Goal: Information Seeking & Learning: Learn about a topic

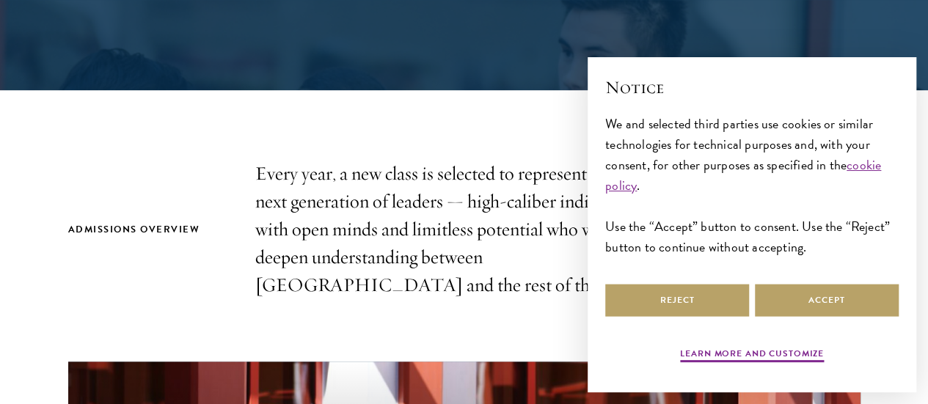
scroll to position [594, 0]
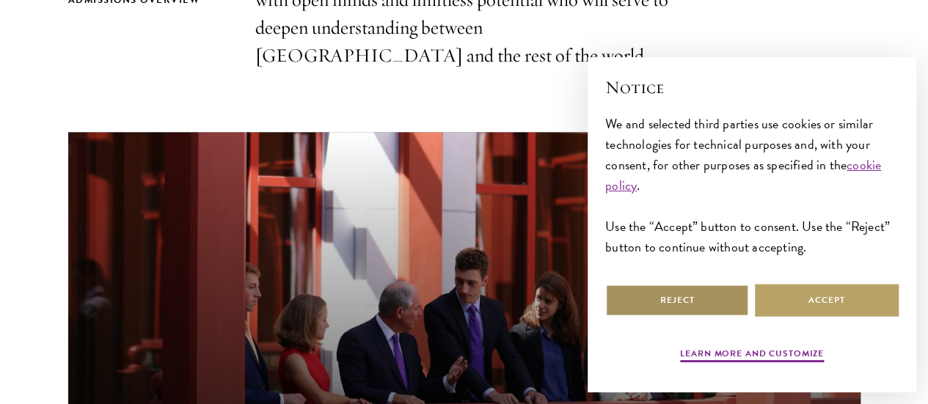
click at [627, 289] on button "Reject" at bounding box center [677, 300] width 144 height 33
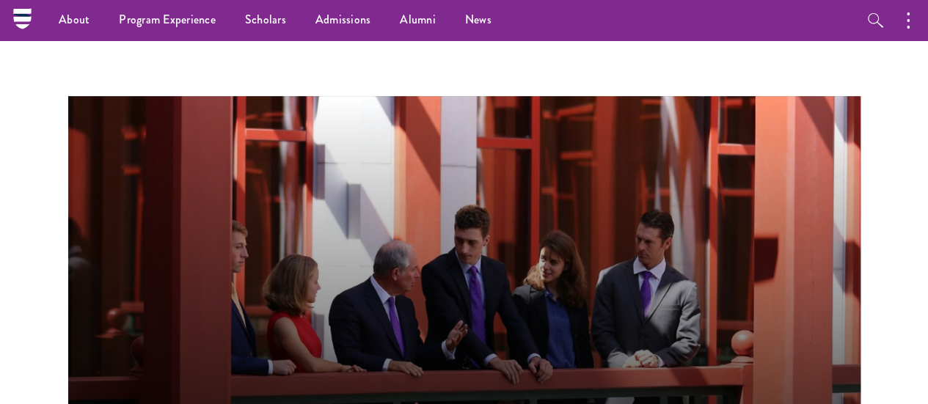
scroll to position [598, 0]
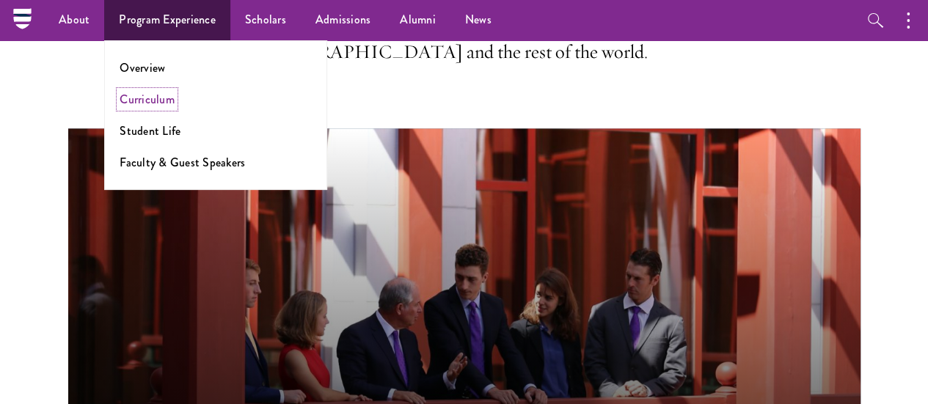
click at [142, 99] on link "Curriculum" at bounding box center [147, 99] width 55 height 17
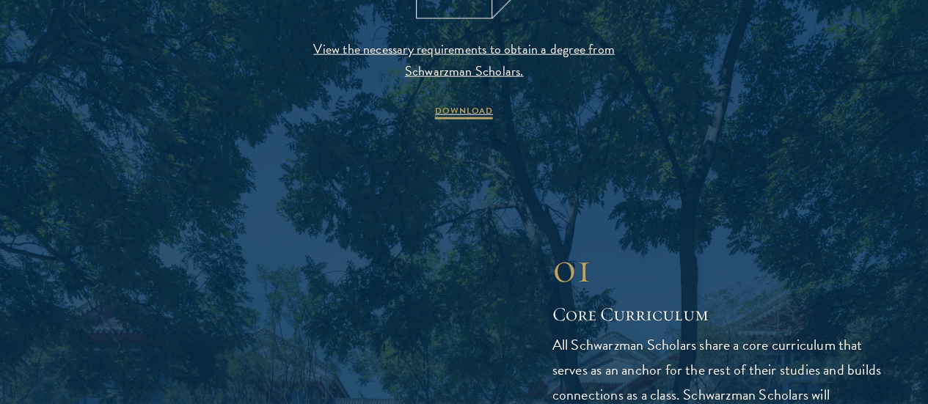
scroll to position [1700, 0]
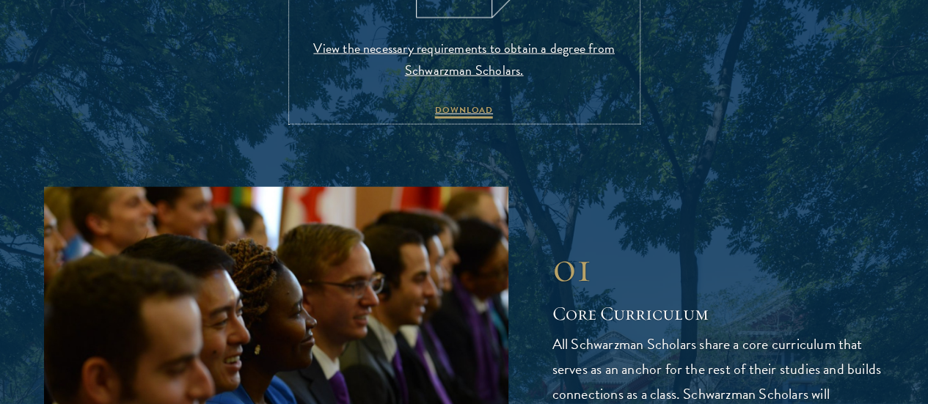
click at [452, 81] on span "View the necessary requirements to obtain a degree from Schwarzman Scholars." at bounding box center [464, 59] width 345 height 44
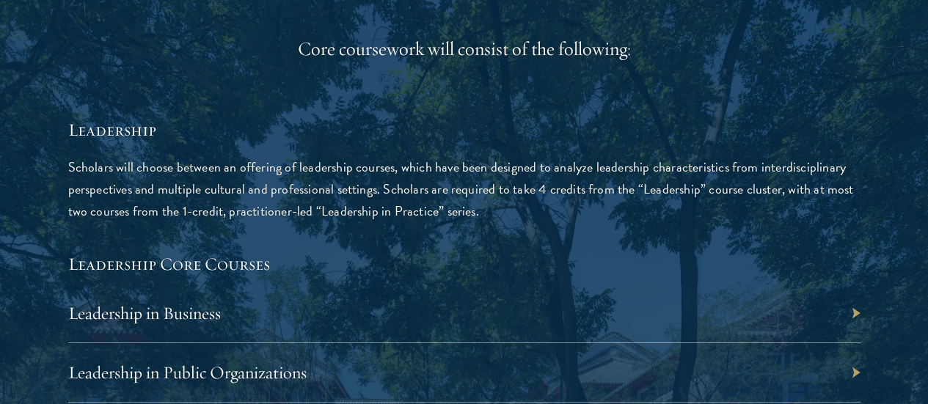
scroll to position [2294, 0]
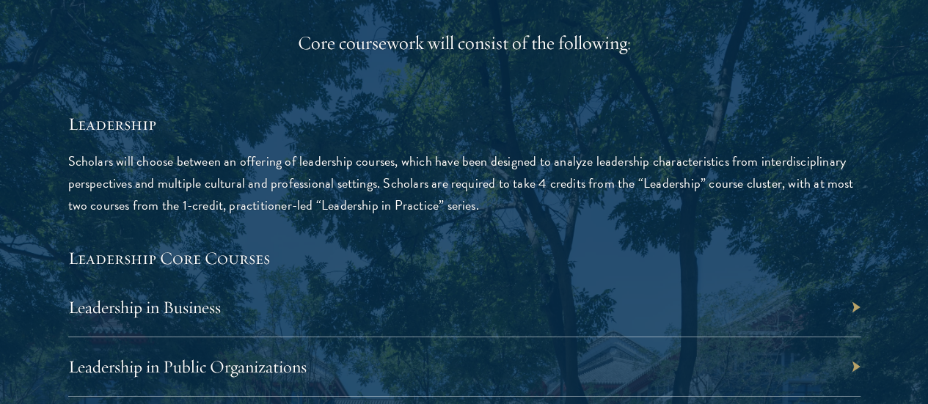
click at [346, 216] on p "Scholars will choose between an offering of leadership courses, which have been…" at bounding box center [464, 183] width 793 height 66
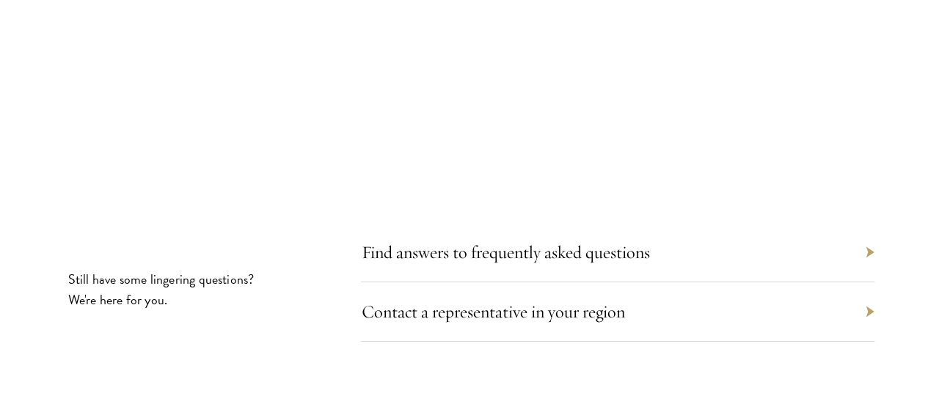
scroll to position [8039, 0]
click at [433, 241] on link "Find answers to frequently asked questions" at bounding box center [512, 252] width 288 height 22
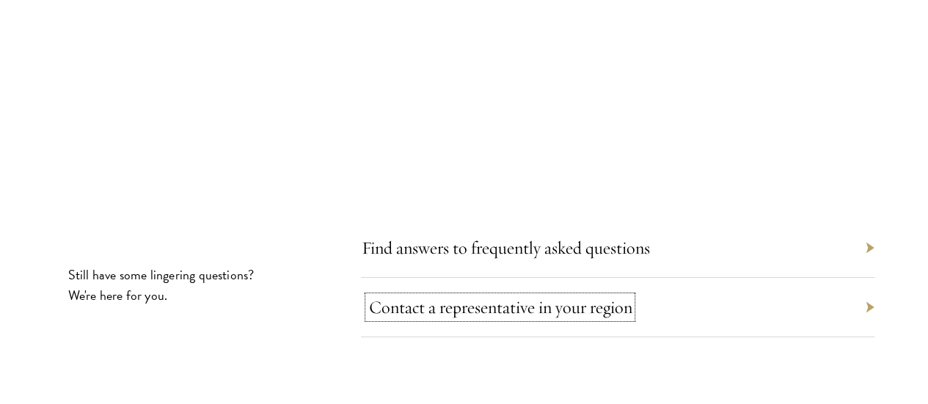
click at [437, 296] on link "Contact a representative in your region" at bounding box center [499, 307] width 263 height 22
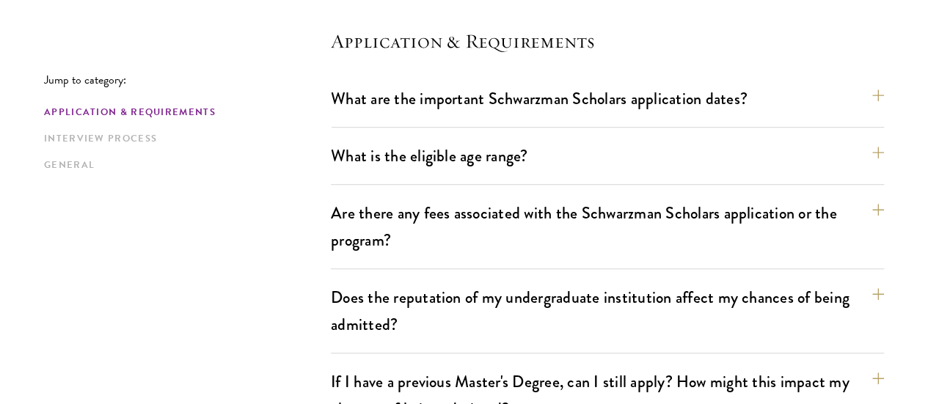
scroll to position [406, 0]
click at [469, 108] on button "What are the important Schwarzman Scholars application dates?" at bounding box center [614, 97] width 553 height 33
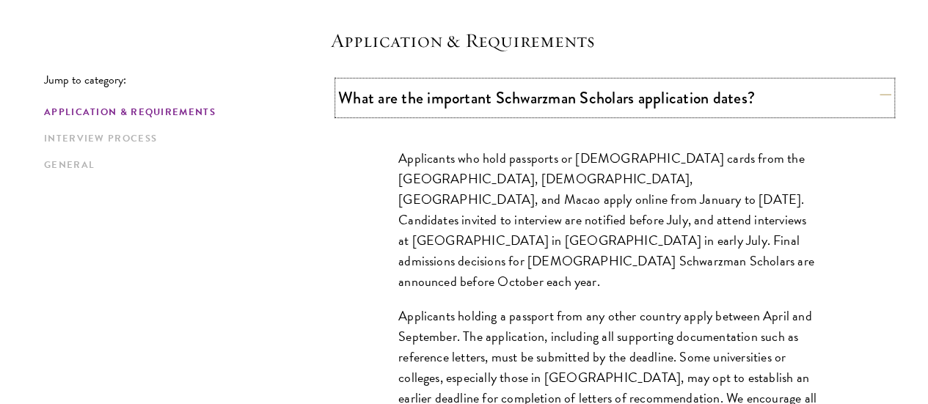
click at [469, 108] on button "What are the important Schwarzman Scholars application dates?" at bounding box center [614, 97] width 553 height 33
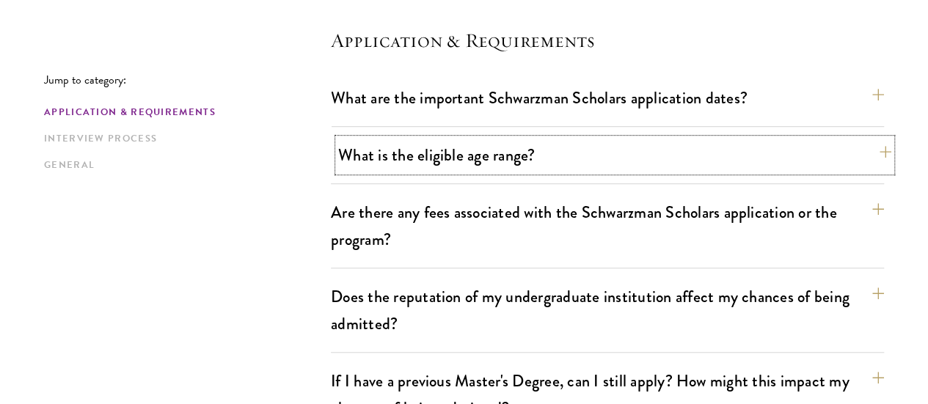
click at [461, 161] on button "What is the eligible age range?" at bounding box center [614, 155] width 553 height 33
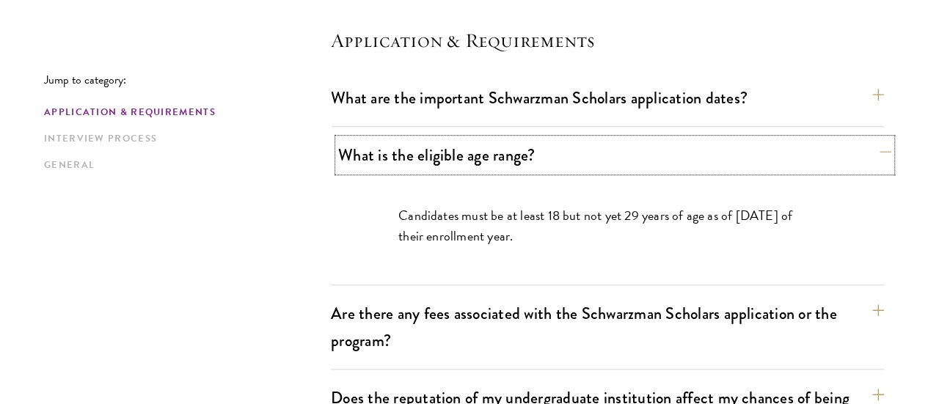
click at [461, 161] on button "What is the eligible age range?" at bounding box center [614, 155] width 553 height 33
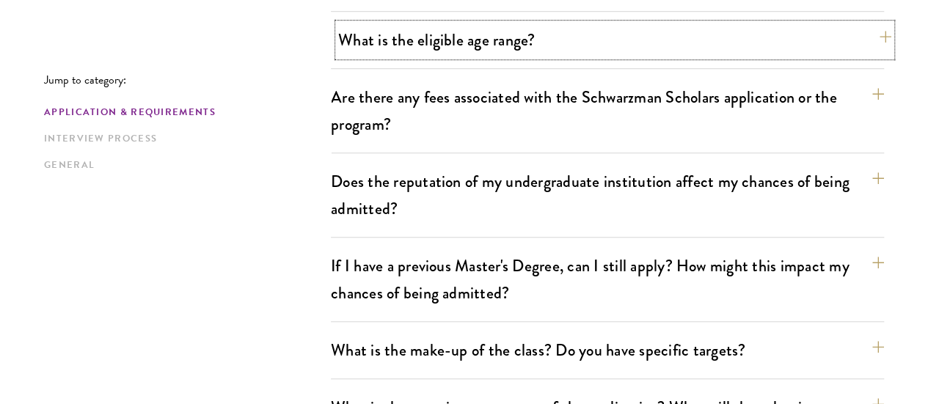
scroll to position [522, 0]
click at [465, 36] on button "What is the eligible age range?" at bounding box center [614, 39] width 553 height 33
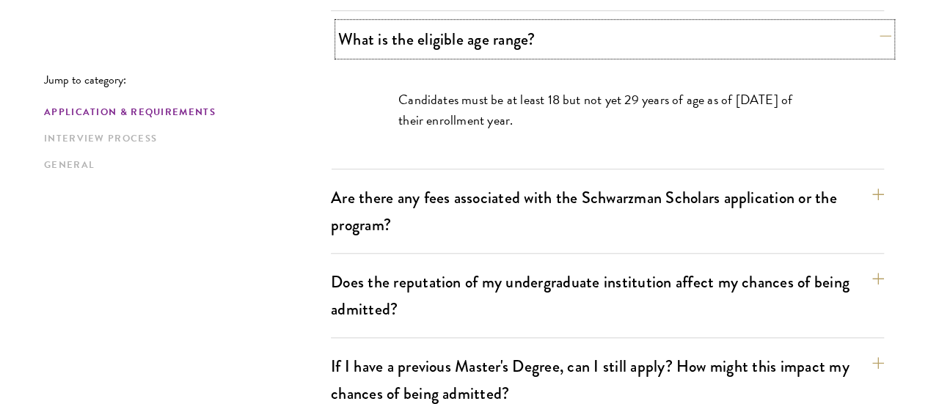
click at [465, 36] on button "What is the eligible age range?" at bounding box center [614, 39] width 553 height 33
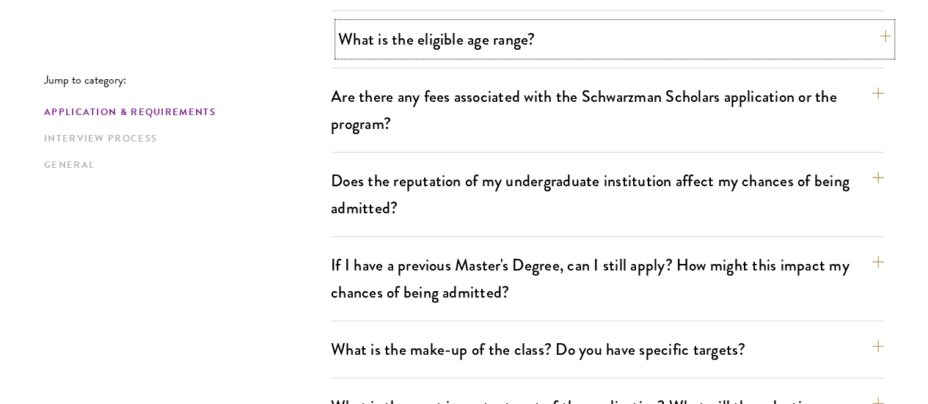
click at [465, 36] on button "What is the eligible age range?" at bounding box center [614, 39] width 553 height 33
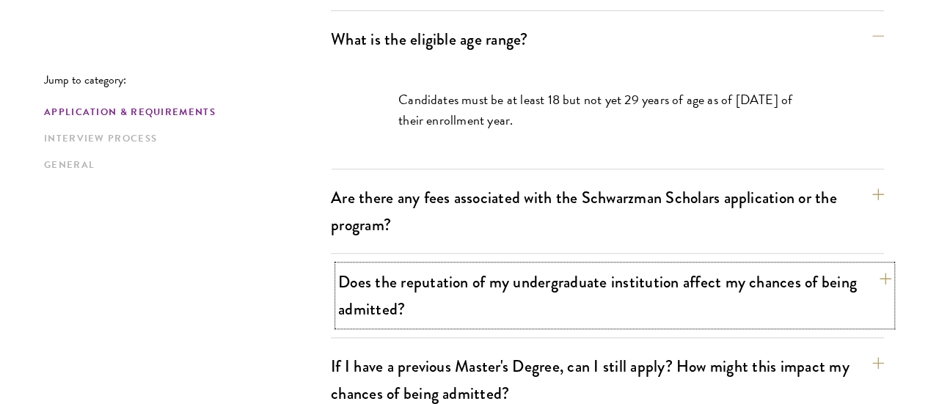
click at [520, 274] on button "Does the reputation of my undergraduate institution affect my chances of being …" at bounding box center [614, 296] width 553 height 60
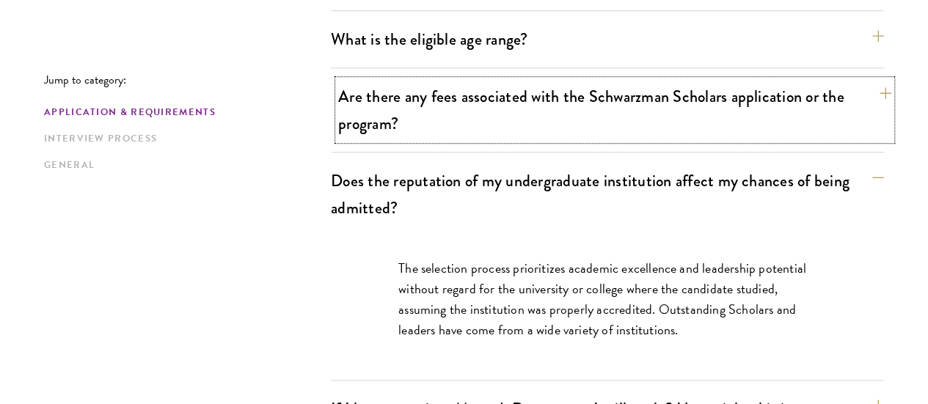
click at [521, 116] on button "Are there any fees associated with the Schwarzman Scholars application or the p…" at bounding box center [614, 110] width 553 height 60
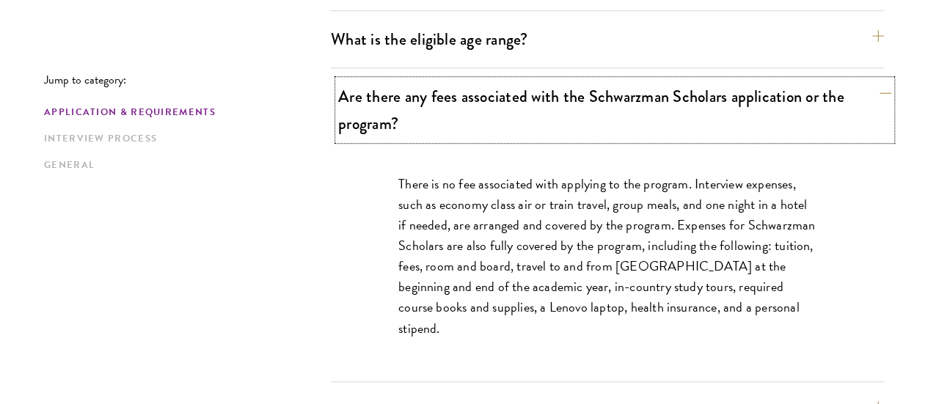
click at [521, 116] on button "Are there any fees associated with the Schwarzman Scholars application or the p…" at bounding box center [614, 110] width 553 height 60
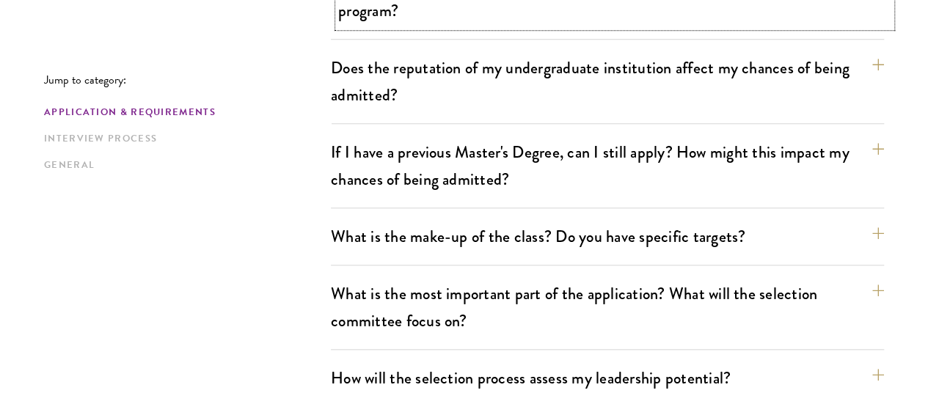
scroll to position [637, 0]
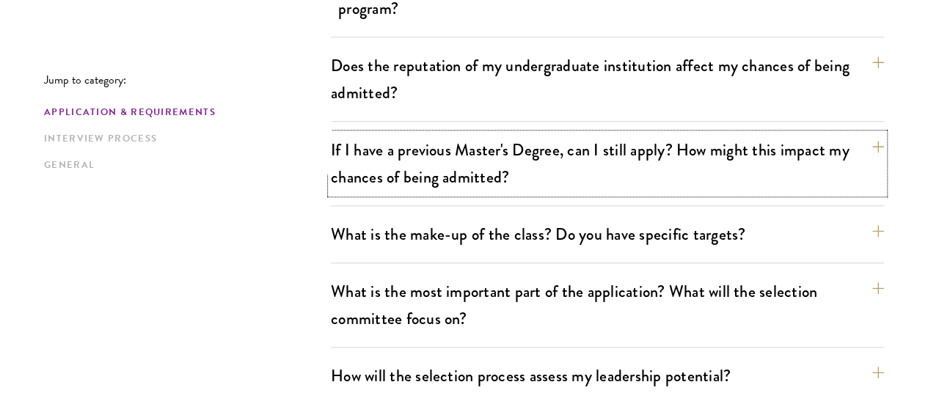
click at [521, 134] on button "If I have a previous Master's Degree, can I still apply? How might this impact …" at bounding box center [607, 164] width 553 height 60
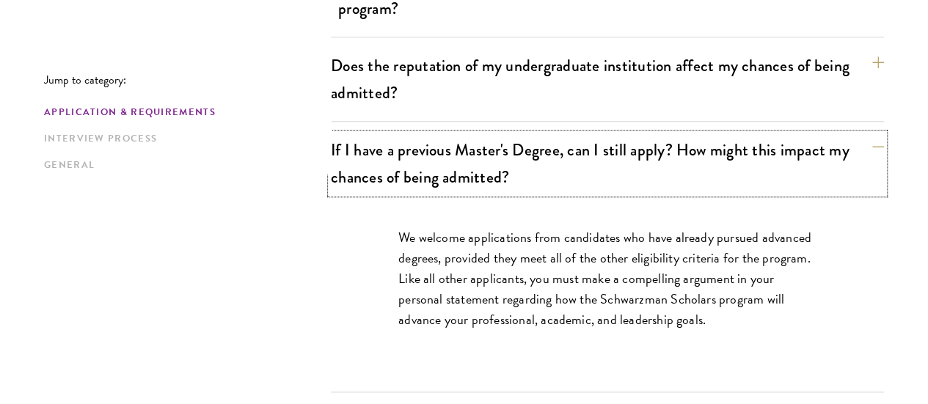
click at [521, 134] on button "If I have a previous Master's Degree, can I still apply? How might this impact …" at bounding box center [607, 164] width 553 height 60
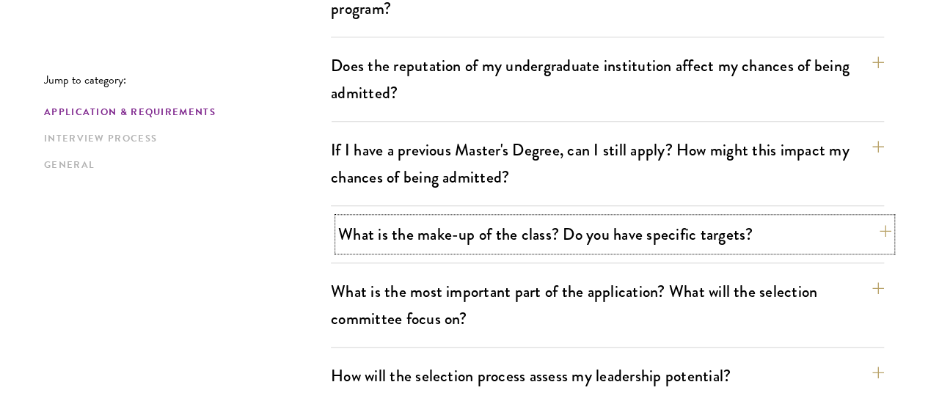
click at [481, 218] on button "What is the make-up of the class? Do you have specific targets?" at bounding box center [614, 234] width 553 height 33
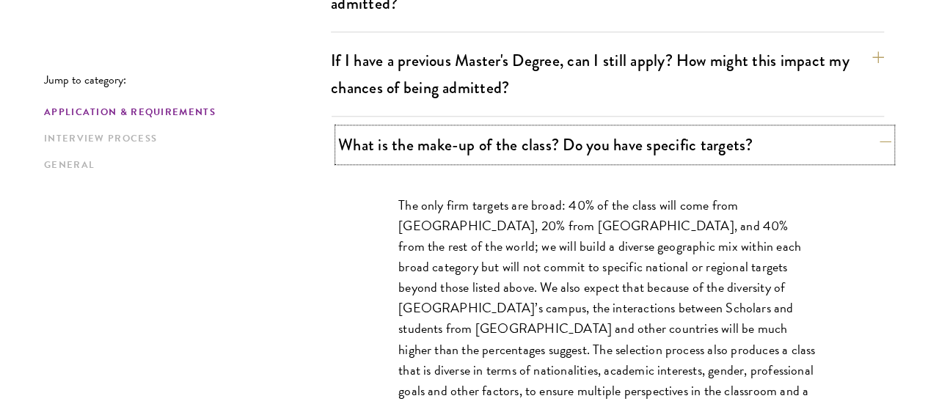
scroll to position [729, 0]
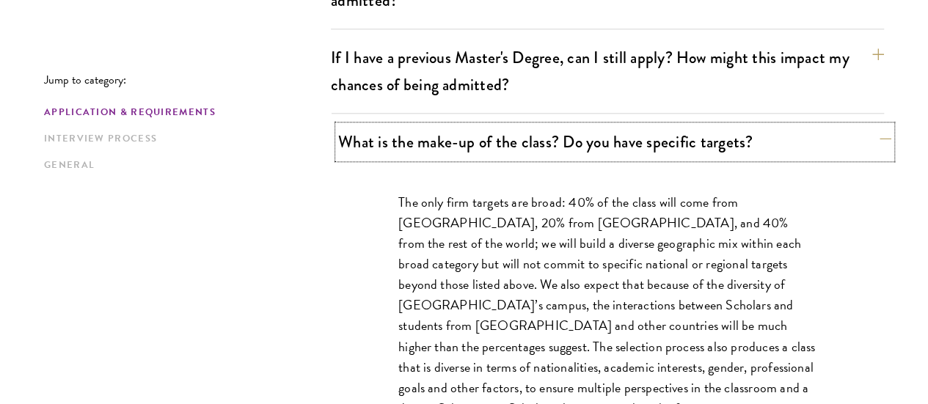
click at [511, 125] on button "What is the make-up of the class? Do you have specific targets?" at bounding box center [614, 141] width 553 height 33
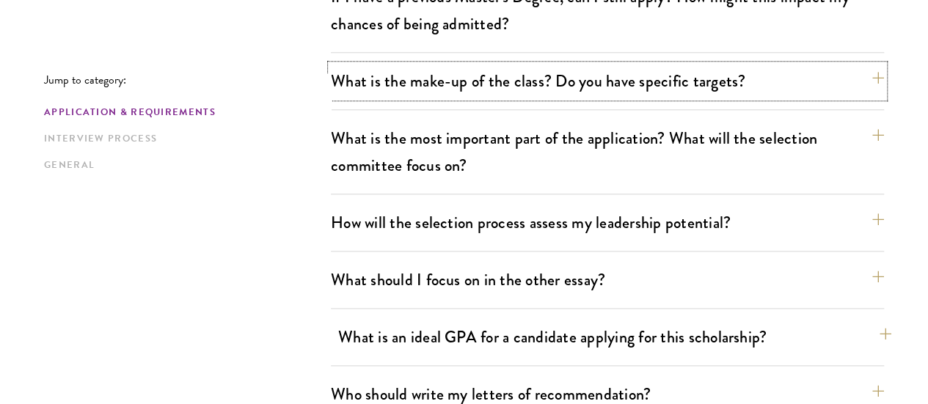
scroll to position [791, 0]
click at [490, 320] on button "What is an ideal GPA for a candidate applying for this scholarship?" at bounding box center [614, 336] width 553 height 33
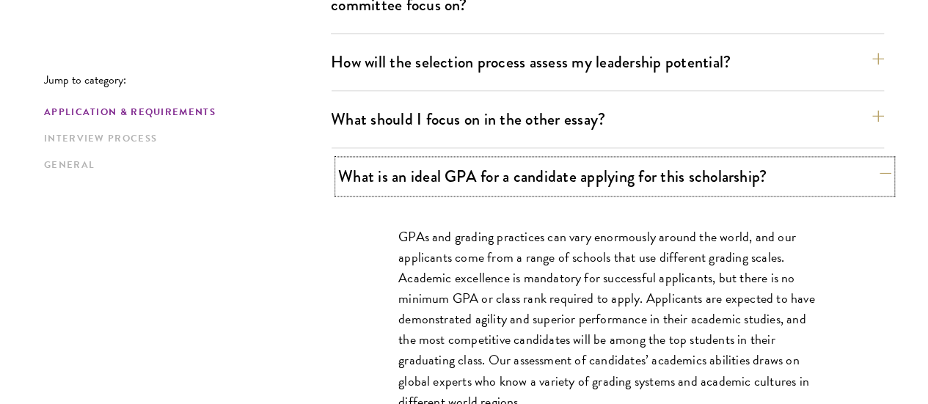
scroll to position [957, 0]
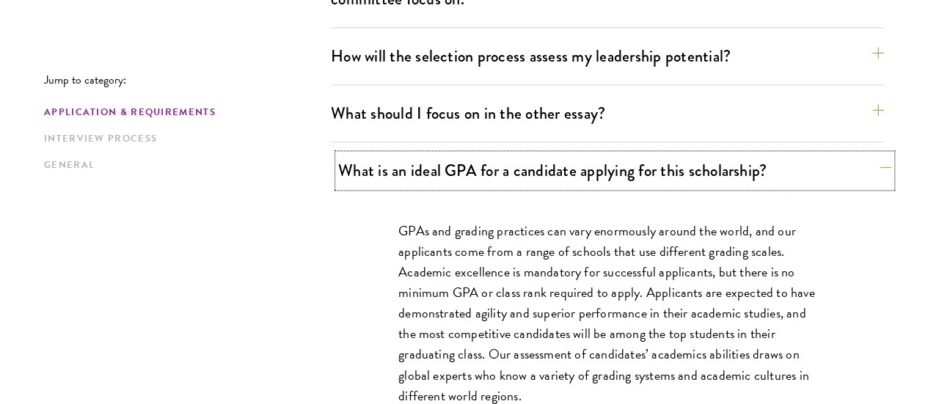
click at [581, 154] on button "What is an ideal GPA for a candidate applying for this scholarship?" at bounding box center [614, 170] width 553 height 33
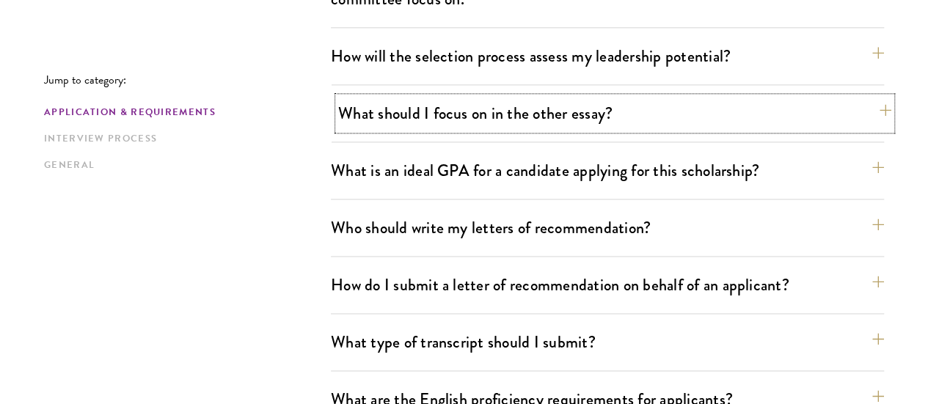
click at [550, 97] on button "What should I focus on in the other essay?" at bounding box center [614, 113] width 553 height 33
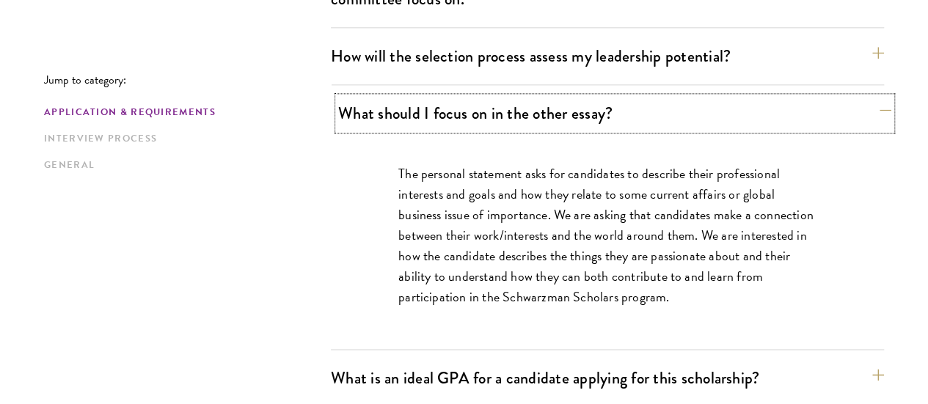
click at [550, 97] on button "What should I focus on in the other essay?" at bounding box center [614, 113] width 553 height 33
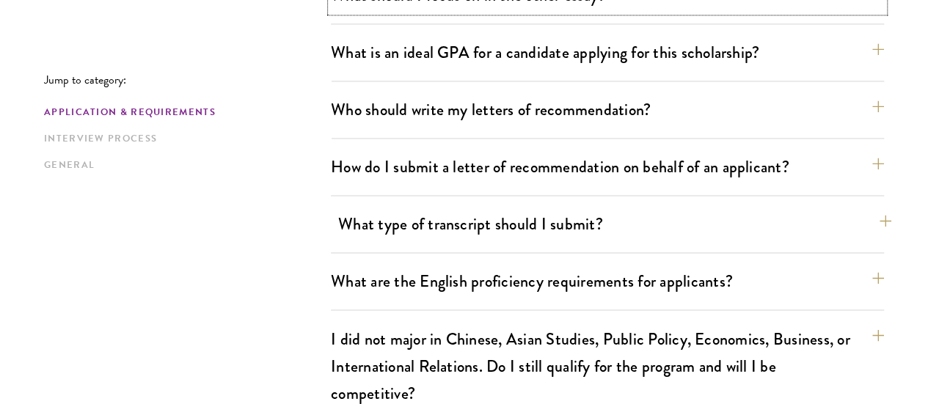
scroll to position [1077, 0]
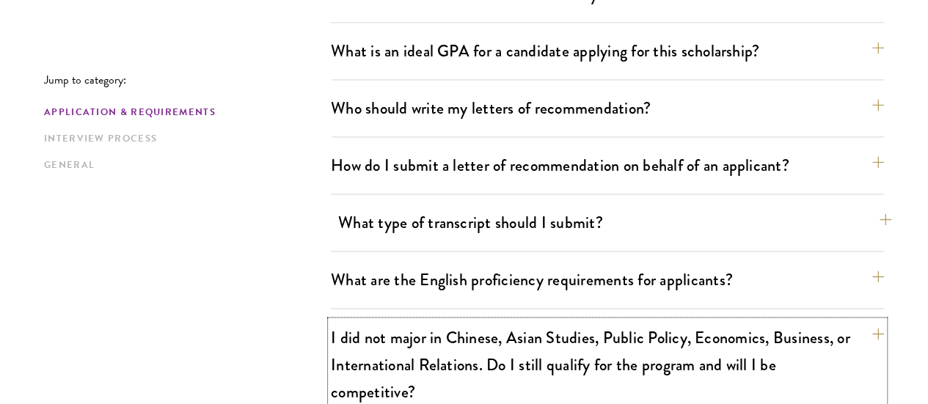
click at [514, 321] on button "I did not major in Chinese, Asian Studies, Public Policy, Economics, Business, …" at bounding box center [607, 364] width 553 height 87
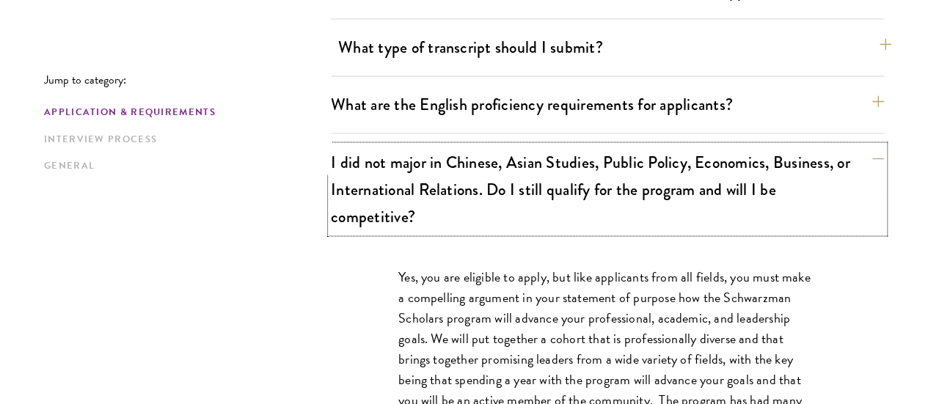
scroll to position [1251, 0]
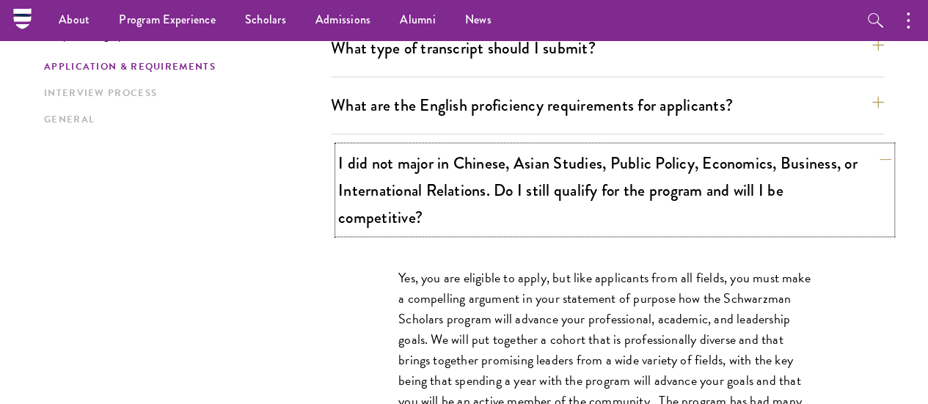
click at [502, 146] on button "I did not major in Chinese, Asian Studies, Public Policy, Economics, Business, …" at bounding box center [614, 189] width 553 height 87
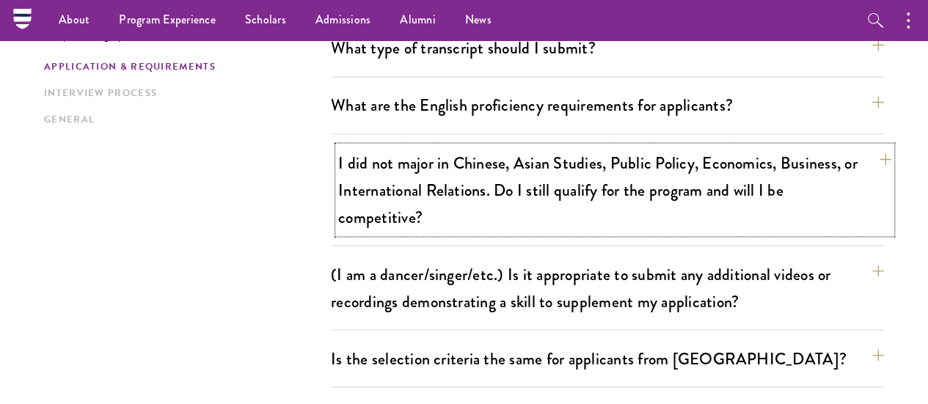
click at [426, 146] on button "I did not major in Chinese, Asian Studies, Public Policy, Economics, Business, …" at bounding box center [614, 189] width 553 height 87
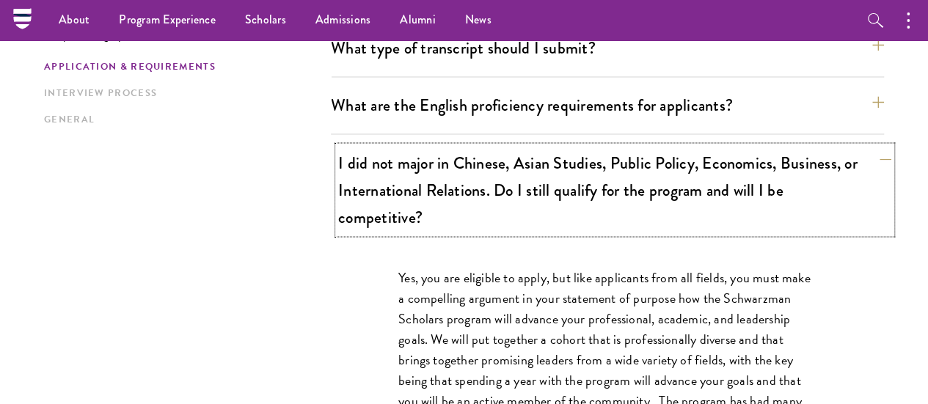
click at [426, 146] on button "I did not major in Chinese, Asian Studies, Public Policy, Economics, Business, …" at bounding box center [614, 189] width 553 height 87
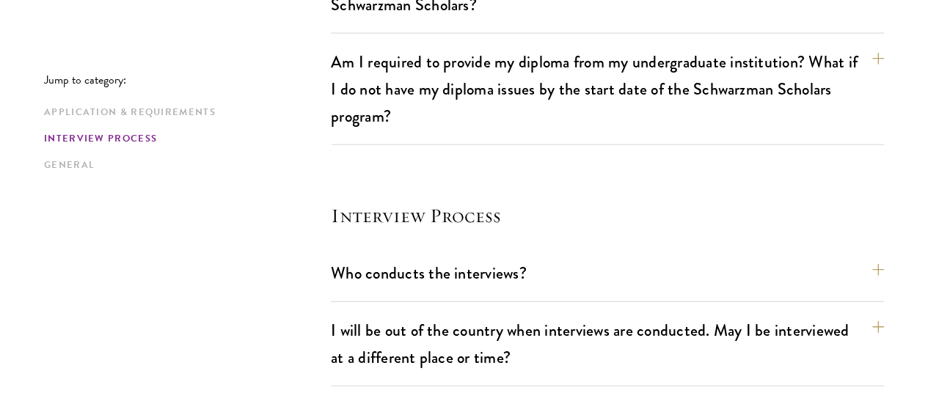
scroll to position [1690, 0]
click at [399, 256] on button "Who conducts the interviews?" at bounding box center [614, 272] width 553 height 33
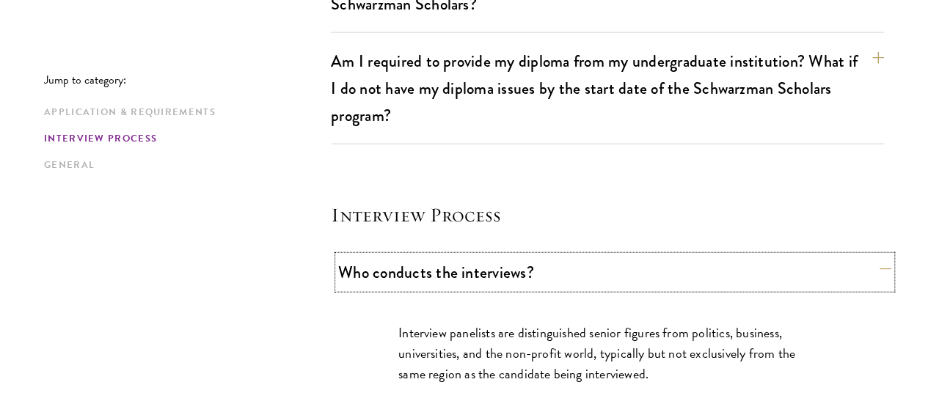
click at [399, 256] on button "Who conducts the interviews?" at bounding box center [614, 272] width 553 height 33
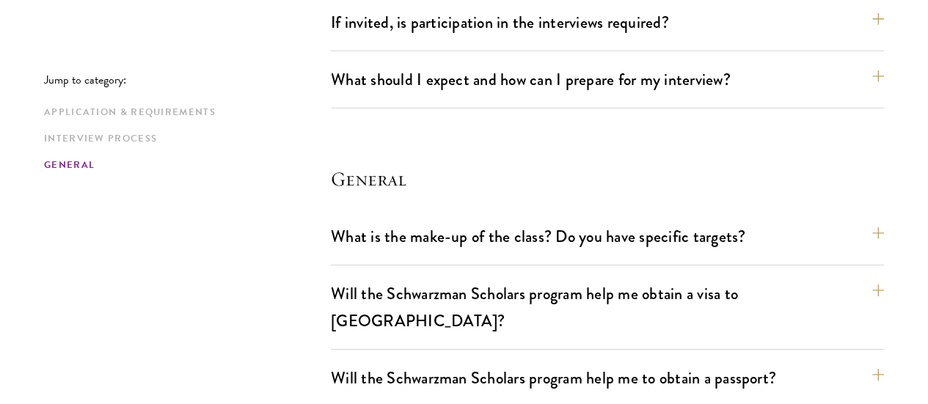
scroll to position [2167, 0]
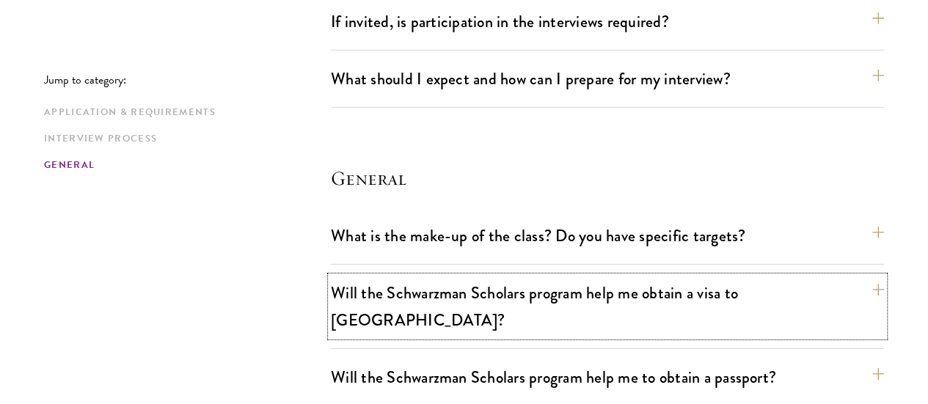
click at [399, 277] on button "Will the Schwarzman Scholars program help me obtain a visa to China?" at bounding box center [607, 307] width 553 height 60
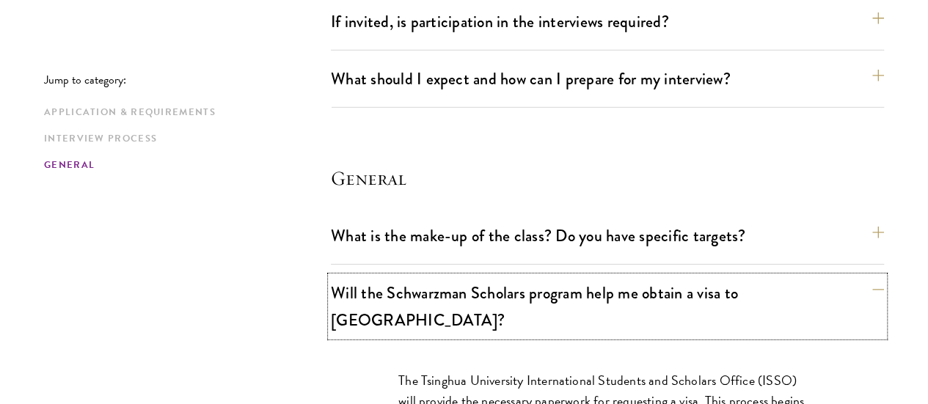
click at [399, 277] on button "Will the Schwarzman Scholars program help me obtain a visa to China?" at bounding box center [607, 307] width 553 height 60
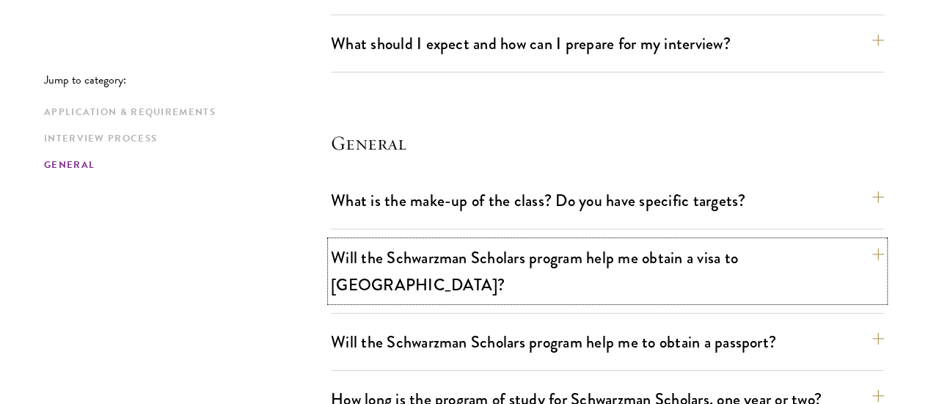
scroll to position [2216, 0]
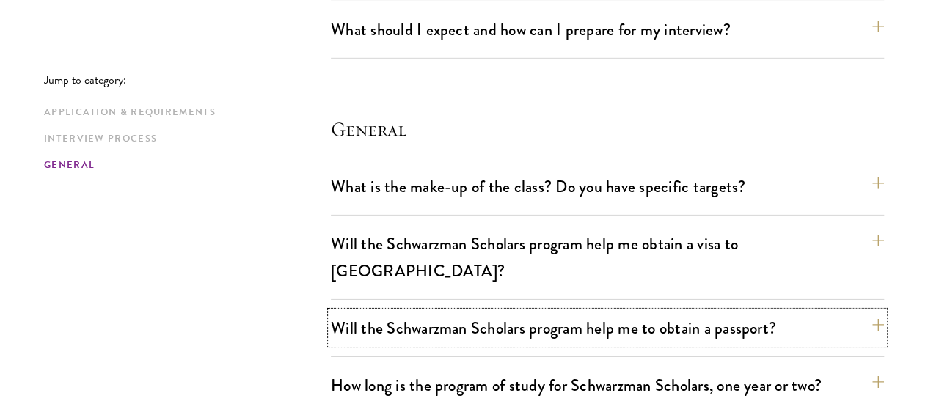
click at [399, 312] on button "Will the Schwarzman Scholars program help me to obtain a passport?" at bounding box center [607, 328] width 553 height 33
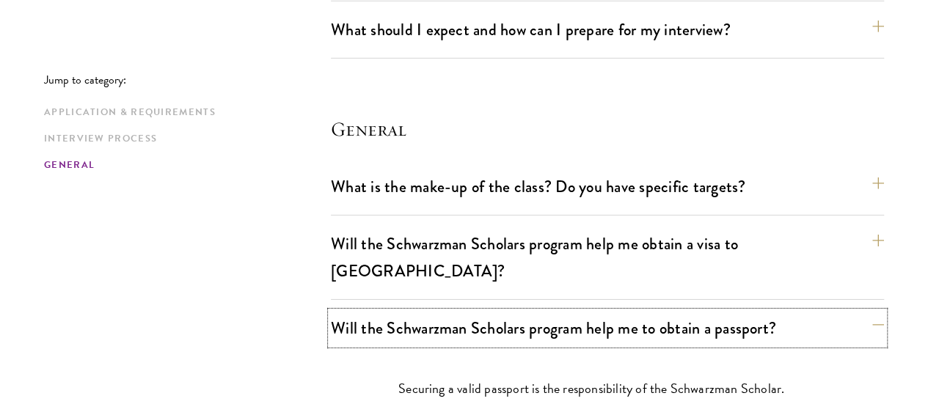
click at [399, 312] on button "Will the Schwarzman Scholars program help me to obtain a passport?" at bounding box center [607, 328] width 553 height 33
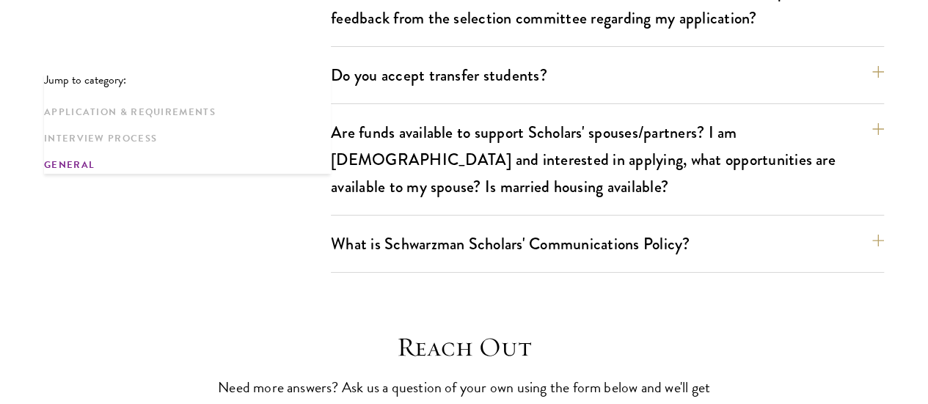
scroll to position [2674, 0]
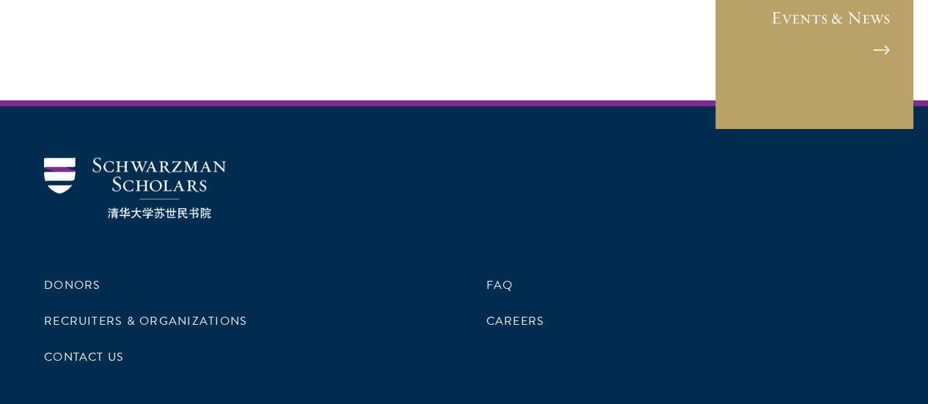
scroll to position [2461, 0]
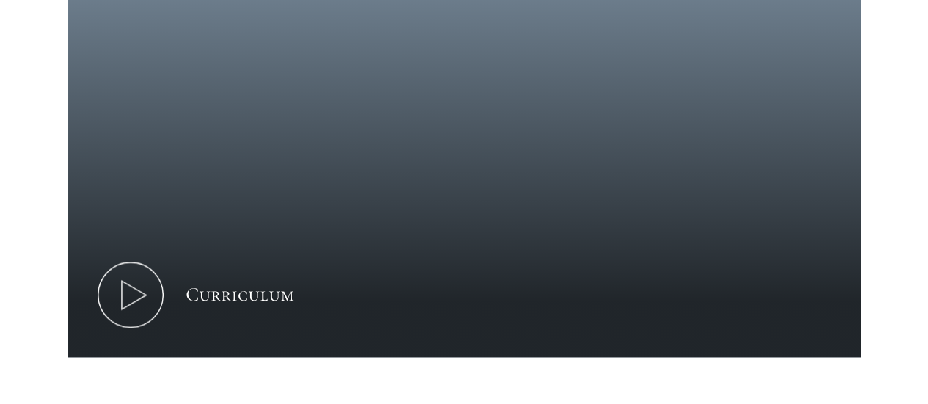
scroll to position [926, 0]
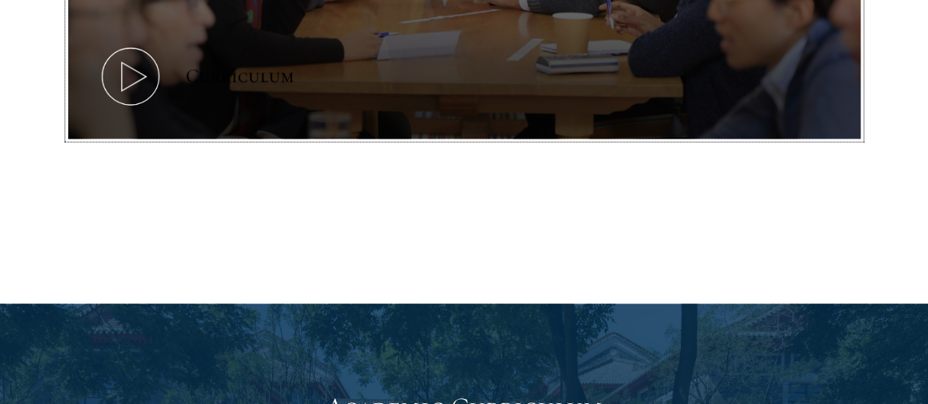
click at [127, 83] on icon at bounding box center [131, 76] width 66 height 66
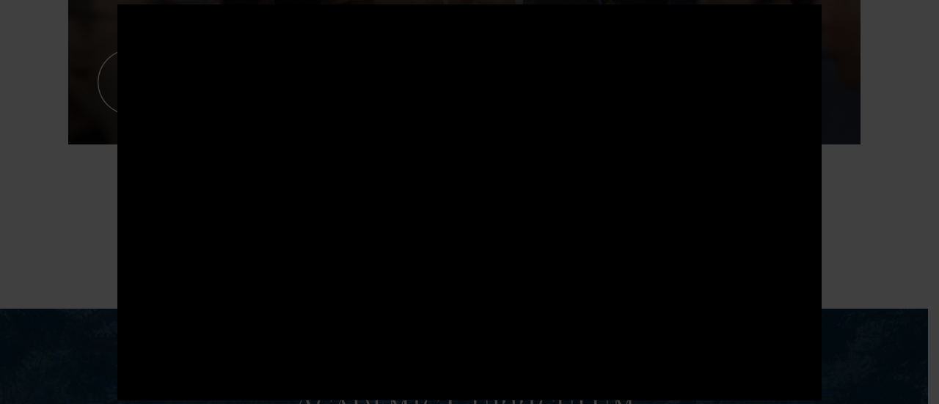
click at [882, 174] on div at bounding box center [469, 202] width 939 height 404
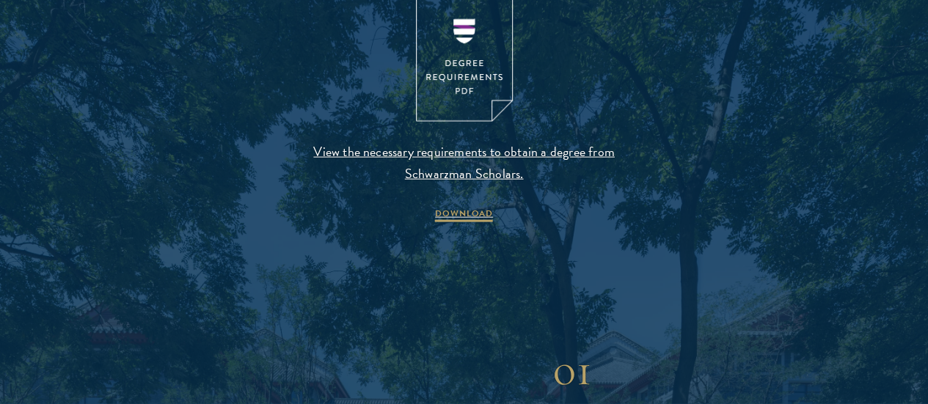
scroll to position [1598, 0]
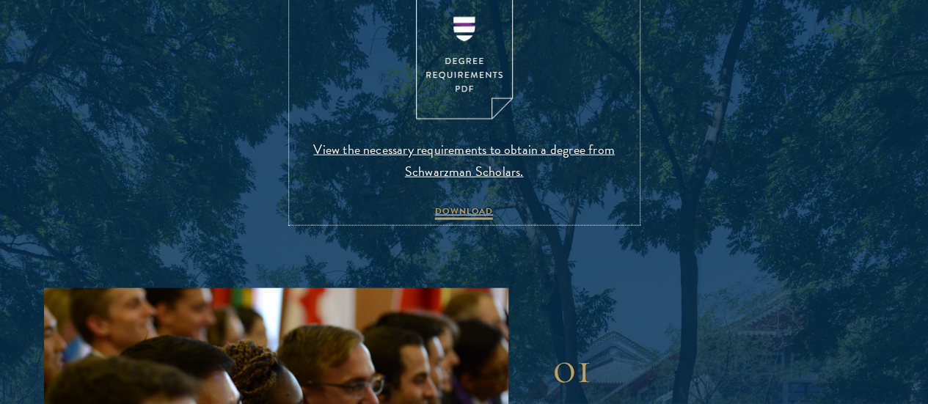
click at [468, 120] on img at bounding box center [464, 57] width 97 height 125
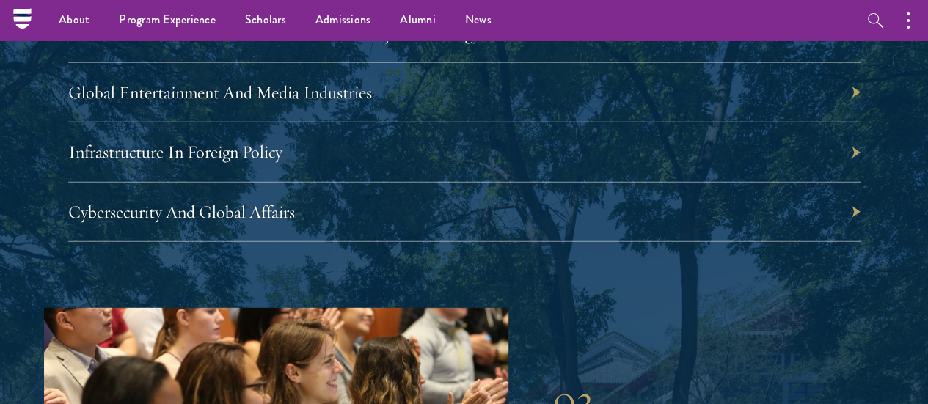
scroll to position [4763, 0]
click at [290, 164] on link "Infrastructure In Foreign Policy" at bounding box center [183, 153] width 214 height 22
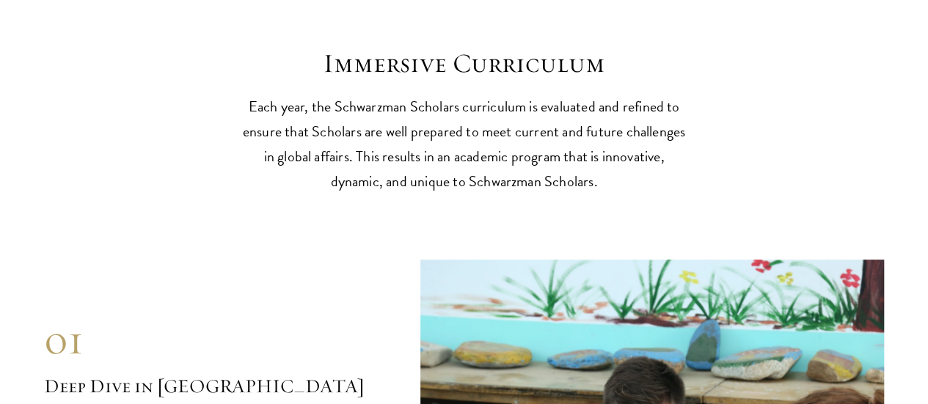
scroll to position [5639, 0]
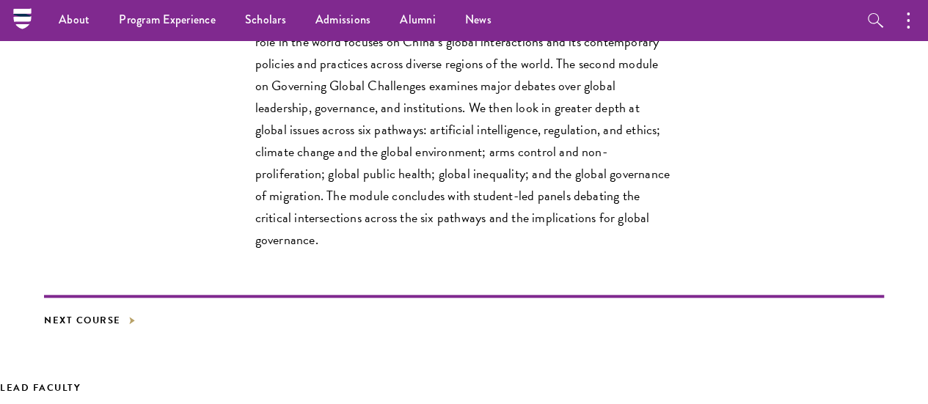
scroll to position [494, 0]
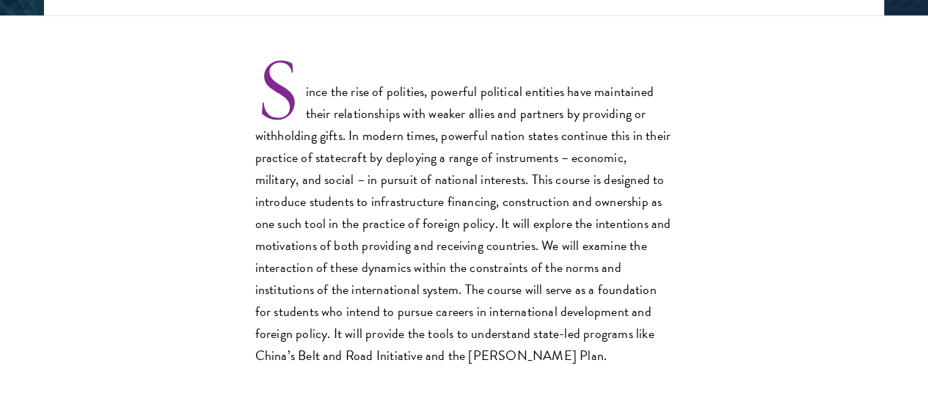
scroll to position [441, 0]
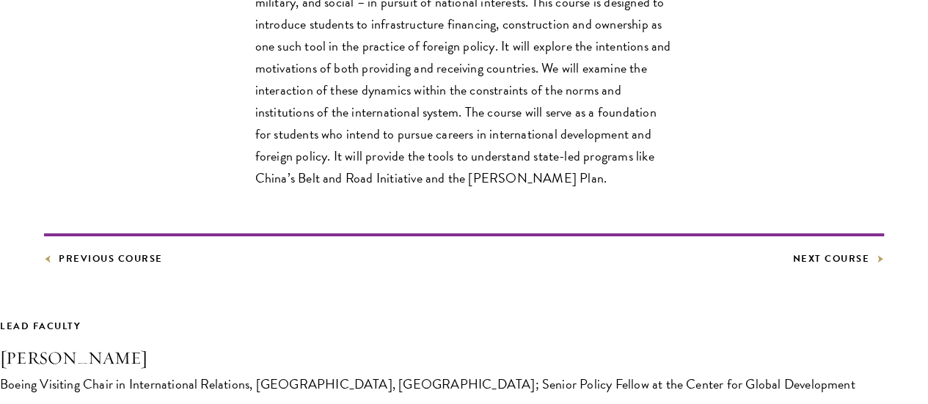
click at [448, 189] on p "Since the rise of polities, powerful political entities have maintained their r…" at bounding box center [464, 35] width 418 height 307
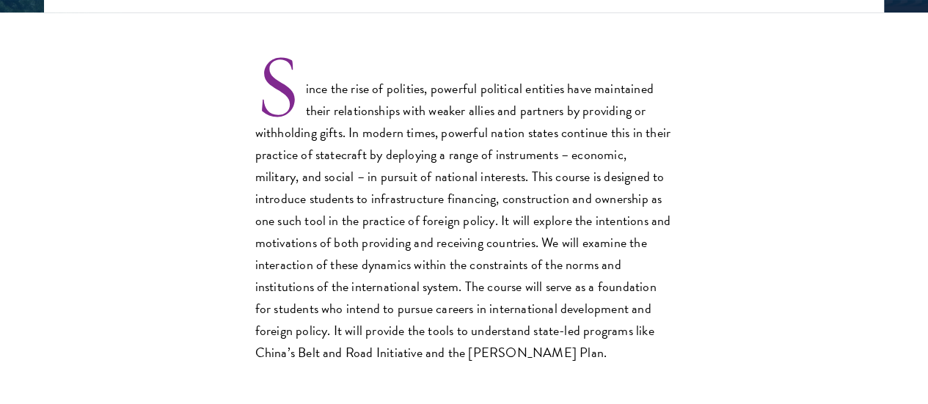
scroll to position [445, 0]
